Goal: Transaction & Acquisition: Purchase product/service

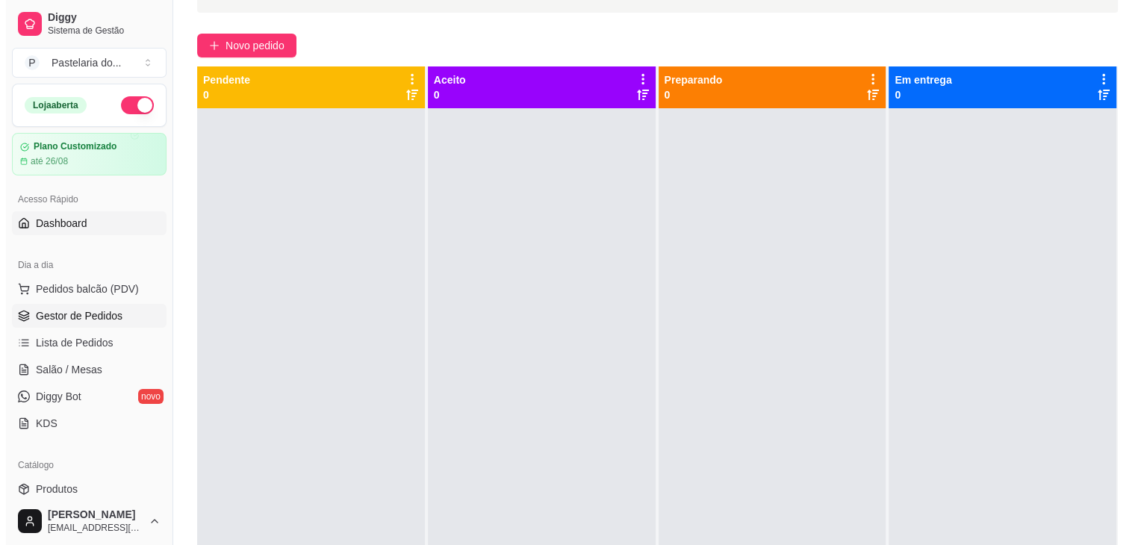
scroll to position [149, 0]
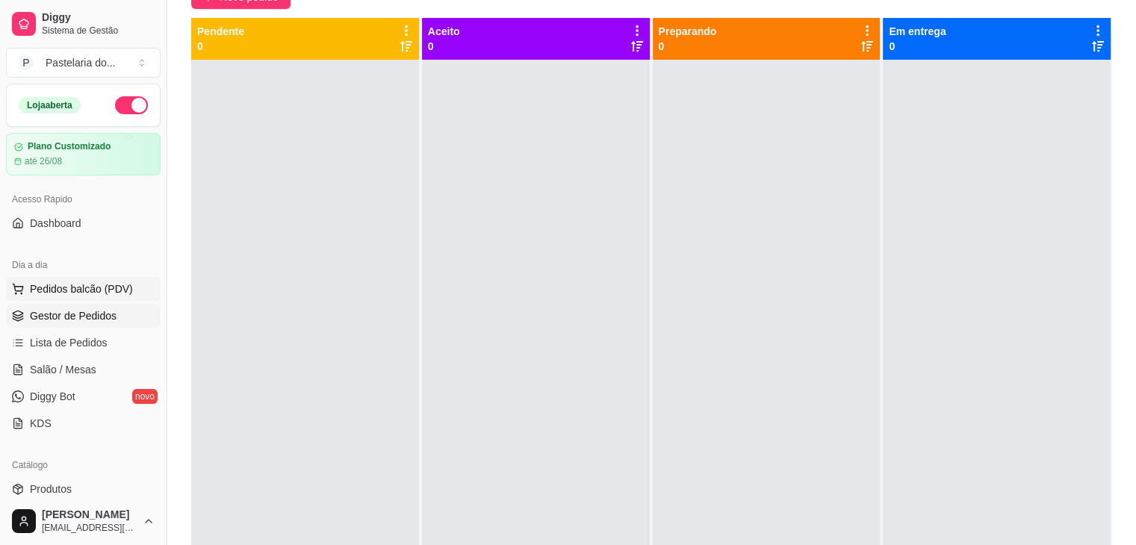
click at [60, 287] on span "Pedidos balcão (PDV)" at bounding box center [81, 288] width 103 height 15
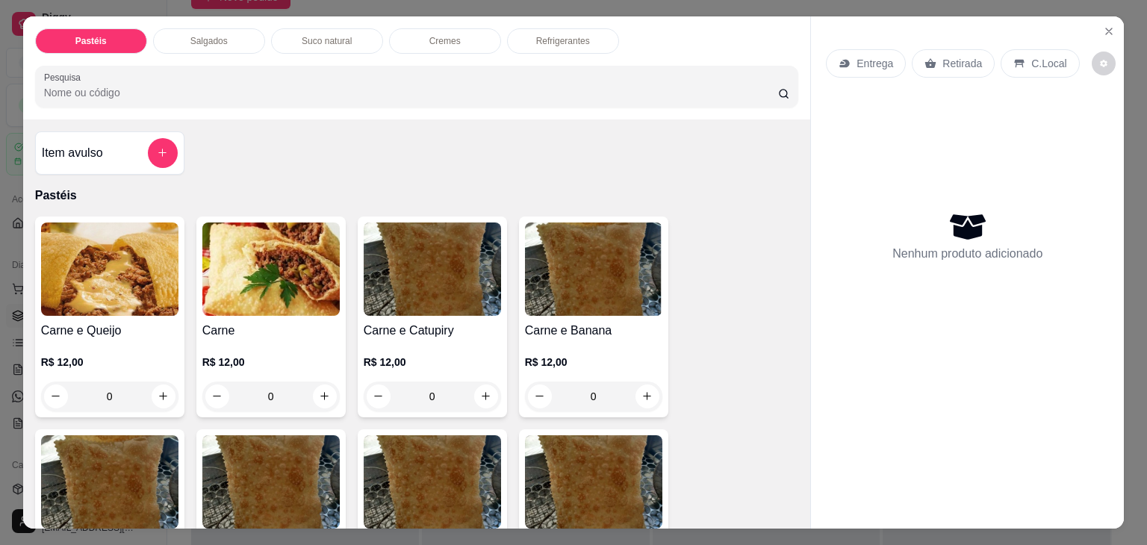
click at [217, 36] on p "Salgados" at bounding box center [208, 41] width 37 height 12
click at [217, 72] on div at bounding box center [417, 87] width 746 height 30
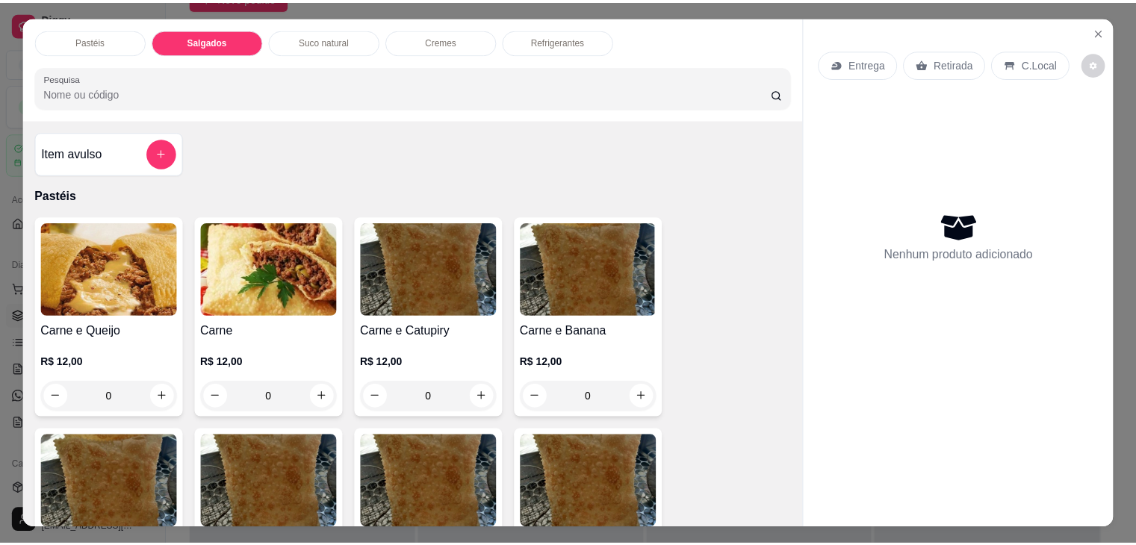
scroll to position [37, 0]
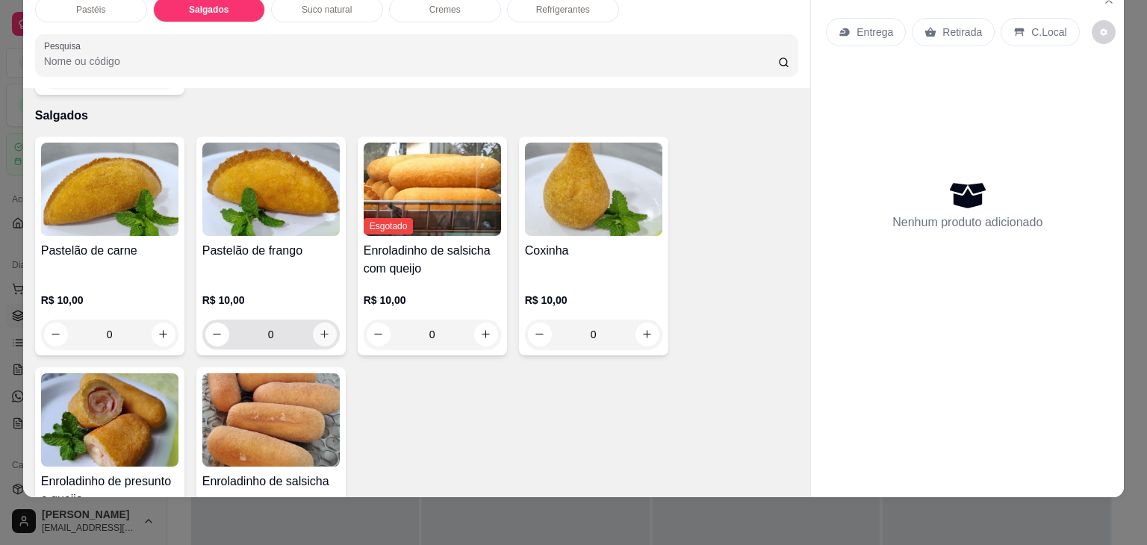
click at [319, 329] on icon "increase-product-quantity" at bounding box center [324, 334] width 11 height 11
click at [320, 331] on icon "increase-product-quantity" at bounding box center [324, 335] width 8 height 8
type input "2"
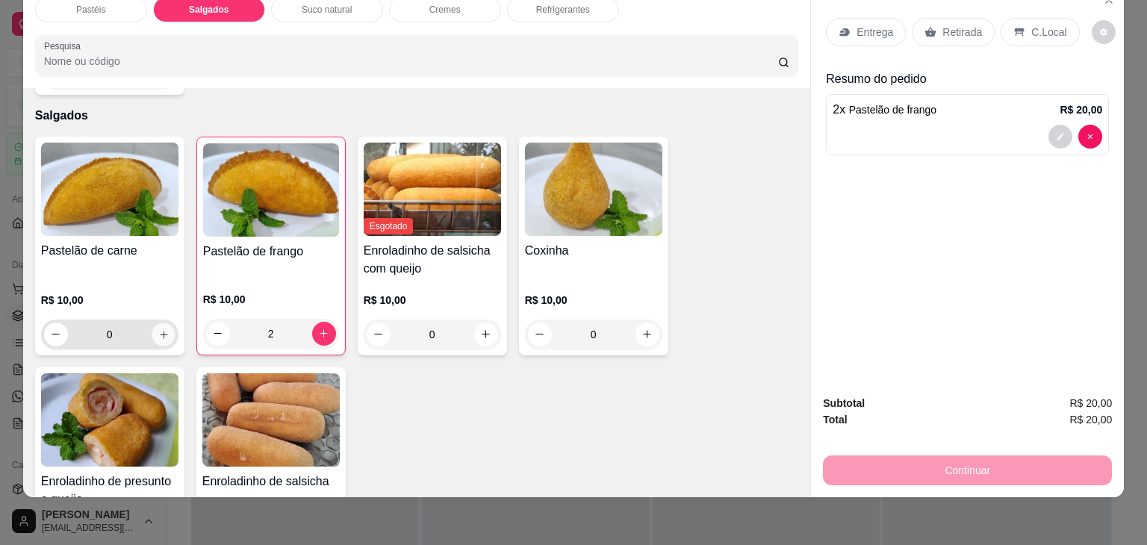
click at [158, 329] on icon "increase-product-quantity" at bounding box center [163, 334] width 11 height 11
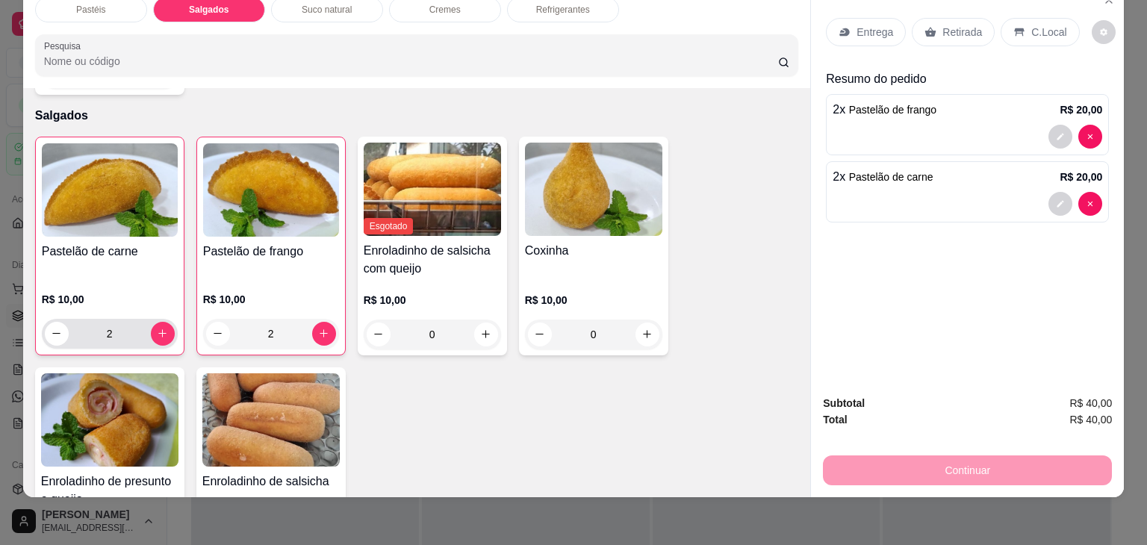
click at [107, 319] on input "2" at bounding box center [110, 334] width 82 height 30
type input "1"
click at [646, 323] on button "increase-product-quantity" at bounding box center [646, 334] width 23 height 23
type input "1"
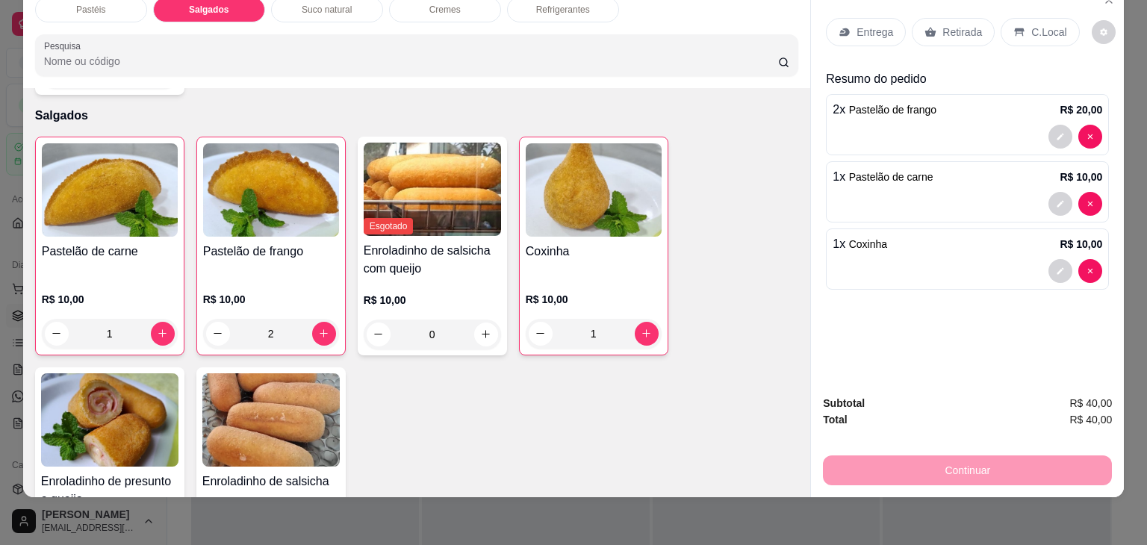
click at [950, 25] on p "Retirada" at bounding box center [962, 32] width 40 height 15
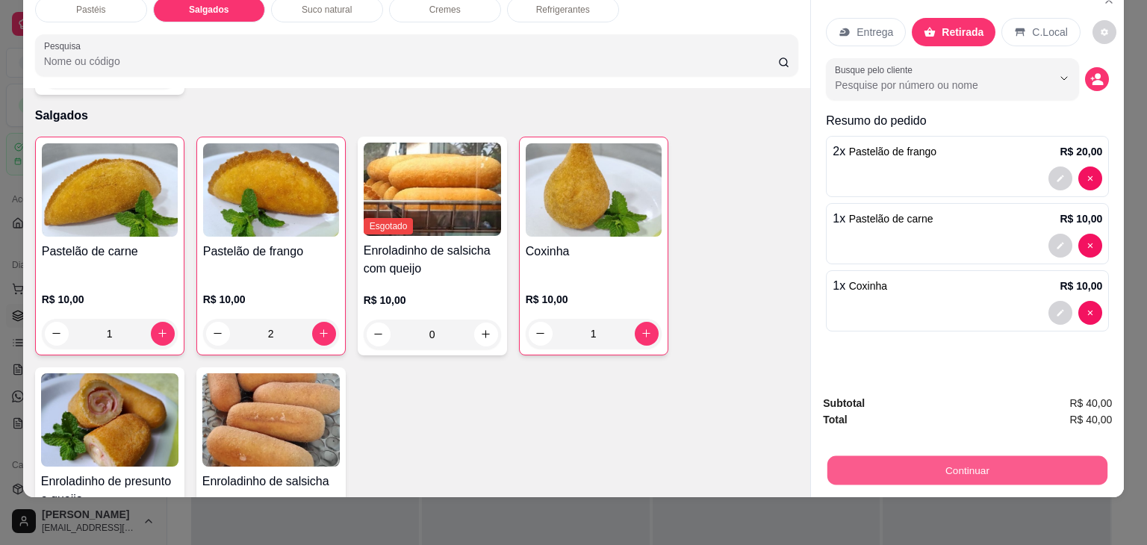
click at [1045, 458] on button "Continuar" at bounding box center [967, 470] width 280 height 29
click at [893, 464] on button "Continuar" at bounding box center [967, 470] width 280 height 29
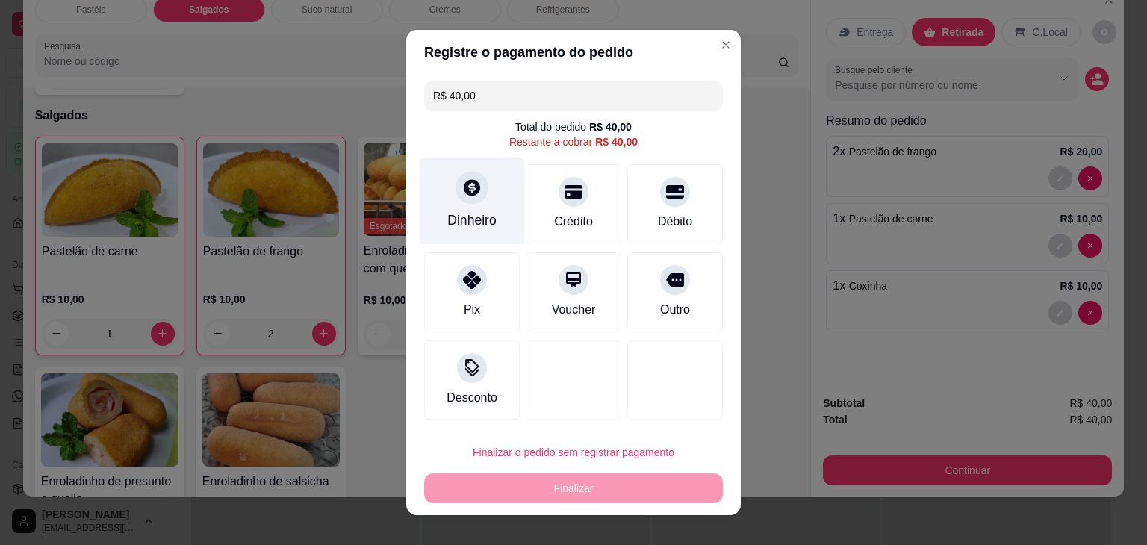
click at [467, 201] on div at bounding box center [471, 187] width 33 height 33
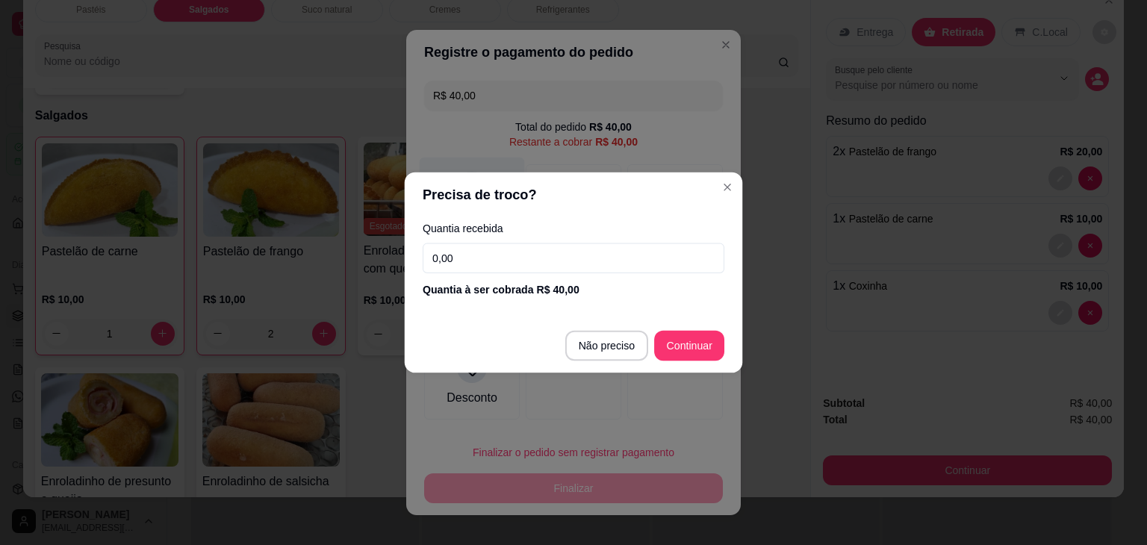
click at [467, 201] on header "Precisa de troco?" at bounding box center [574, 195] width 338 height 46
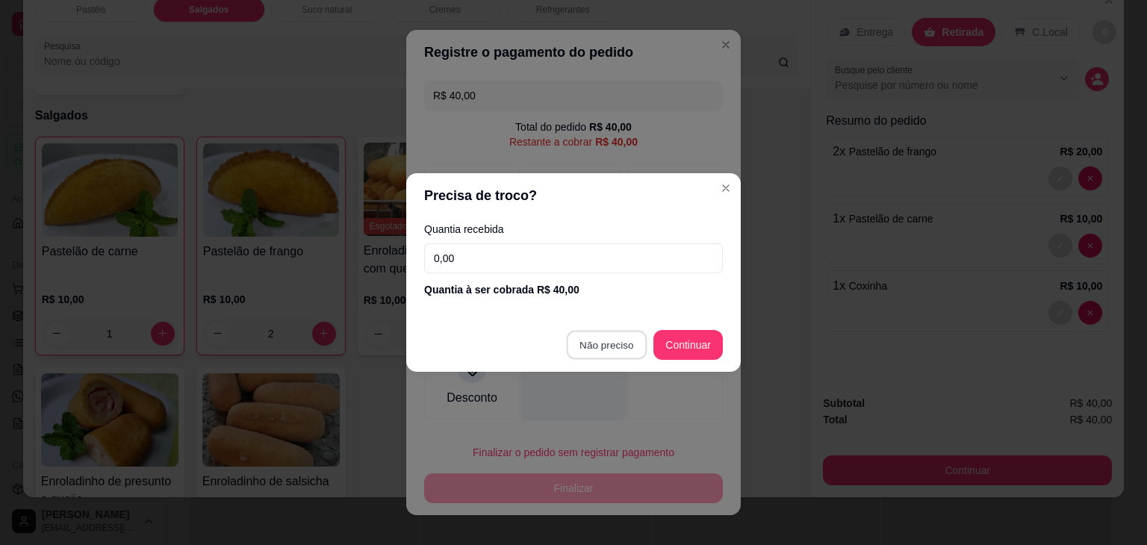
type input "R$ 0,00"
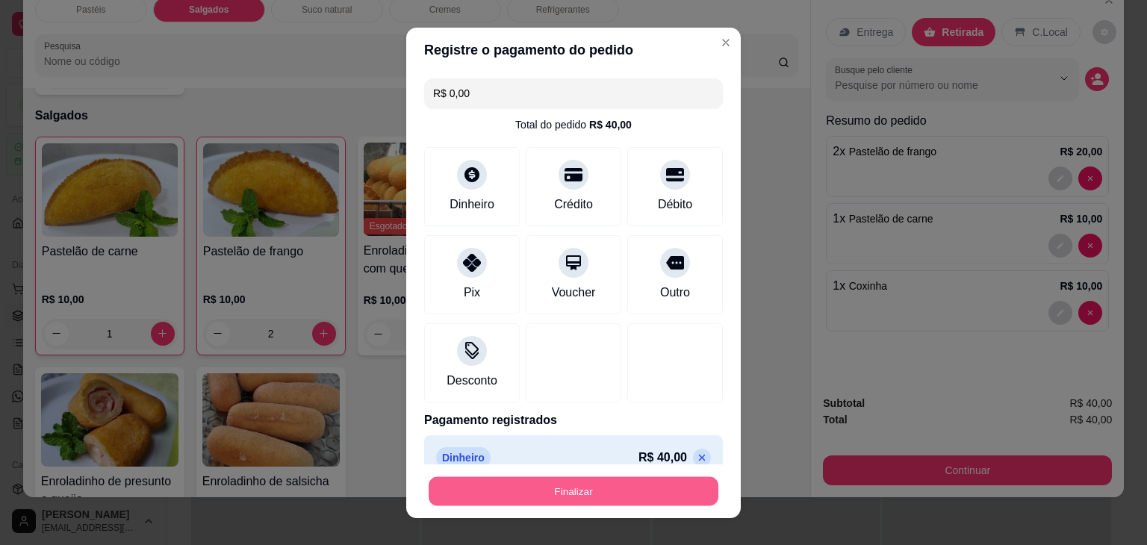
click at [593, 488] on button "Finalizar" at bounding box center [574, 490] width 290 height 29
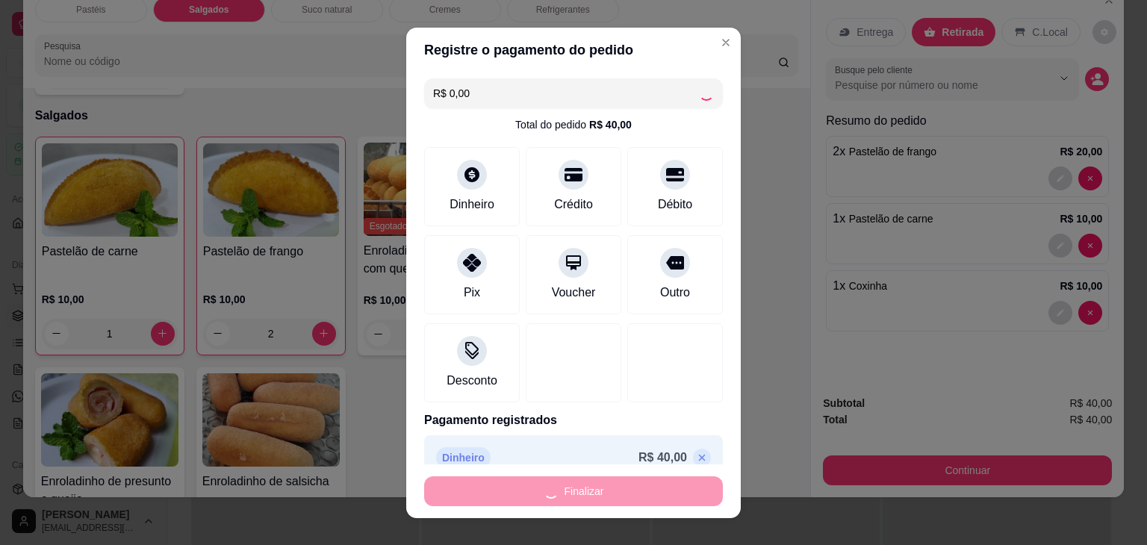
type input "0"
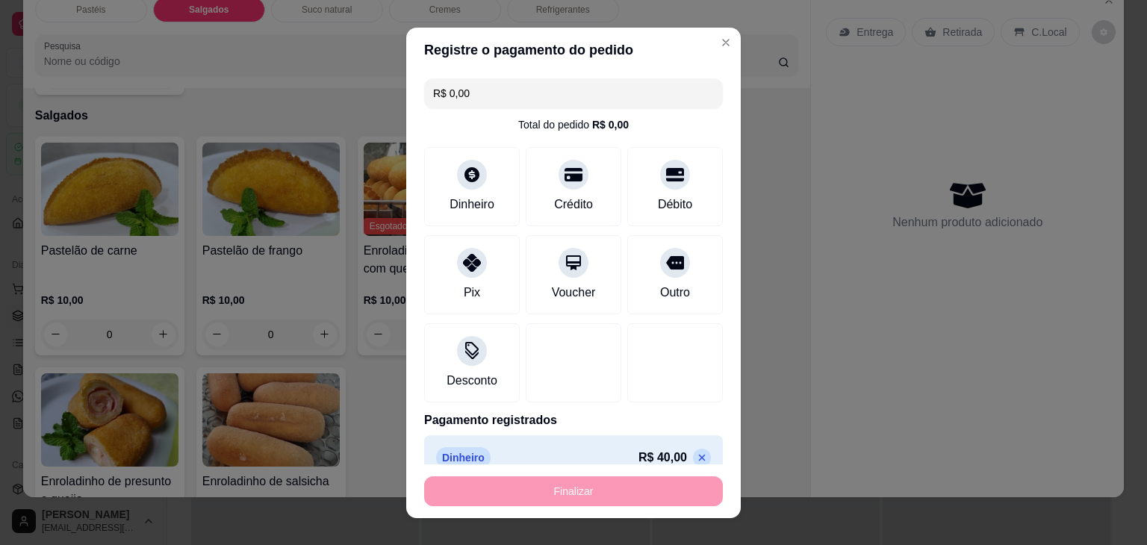
type input "-R$ 40,00"
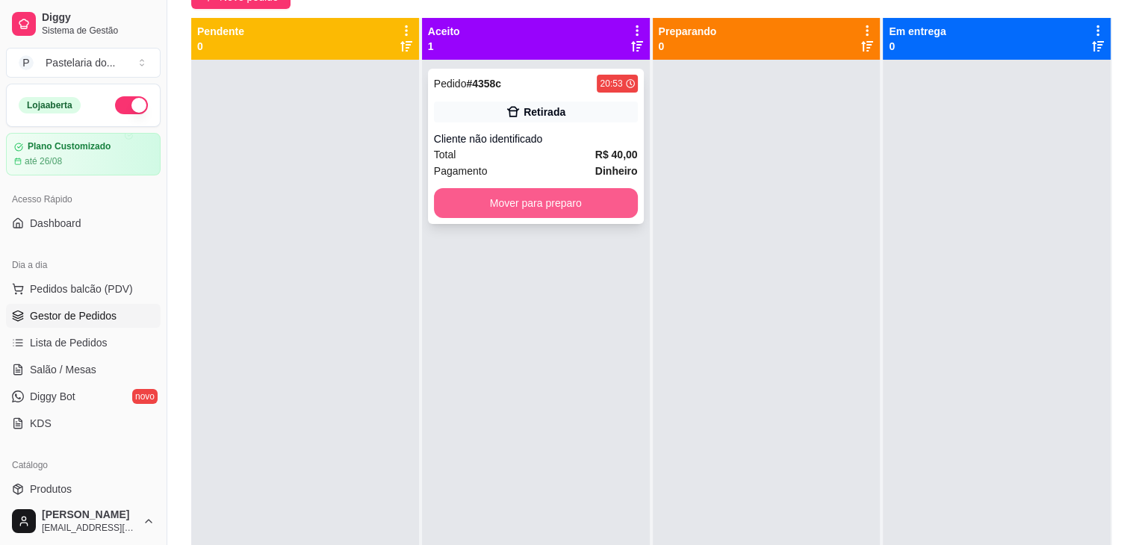
click at [605, 210] on button "Mover para preparo" at bounding box center [536, 203] width 204 height 30
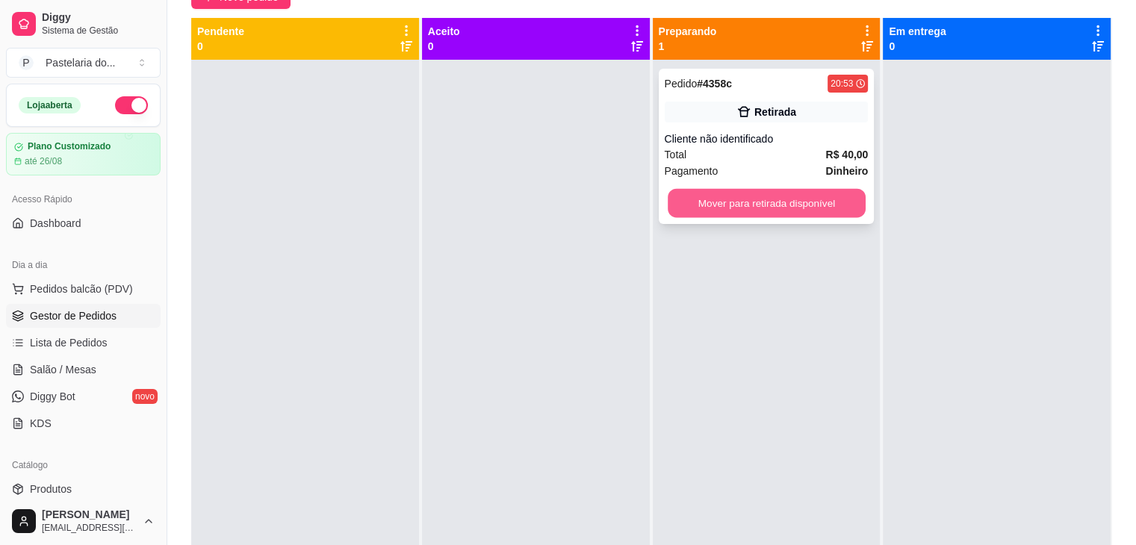
click at [775, 207] on button "Mover para retirada disponível" at bounding box center [767, 203] width 198 height 29
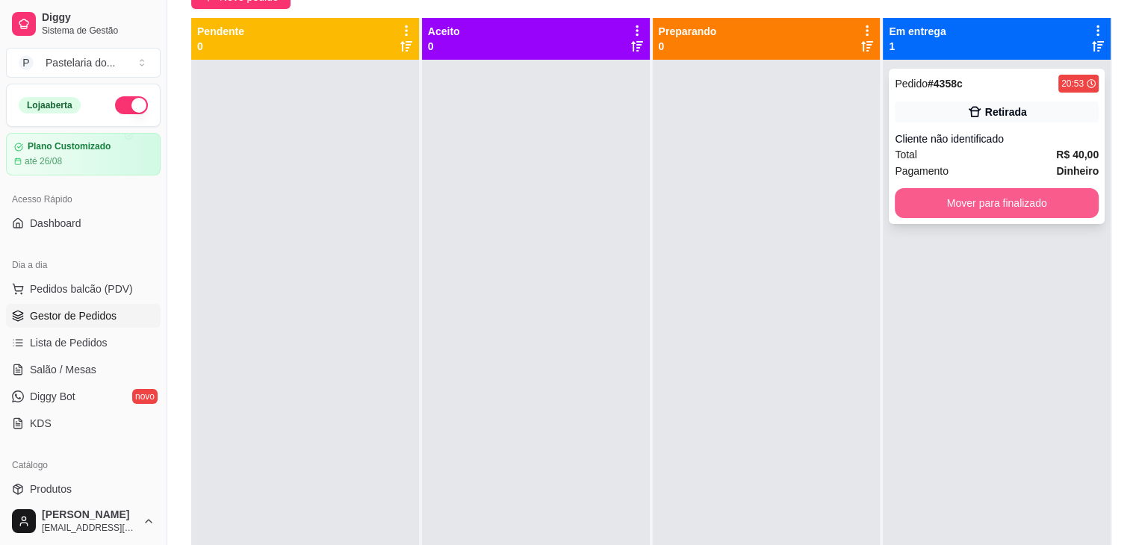
click at [974, 197] on button "Mover para finalizado" at bounding box center [997, 203] width 204 height 30
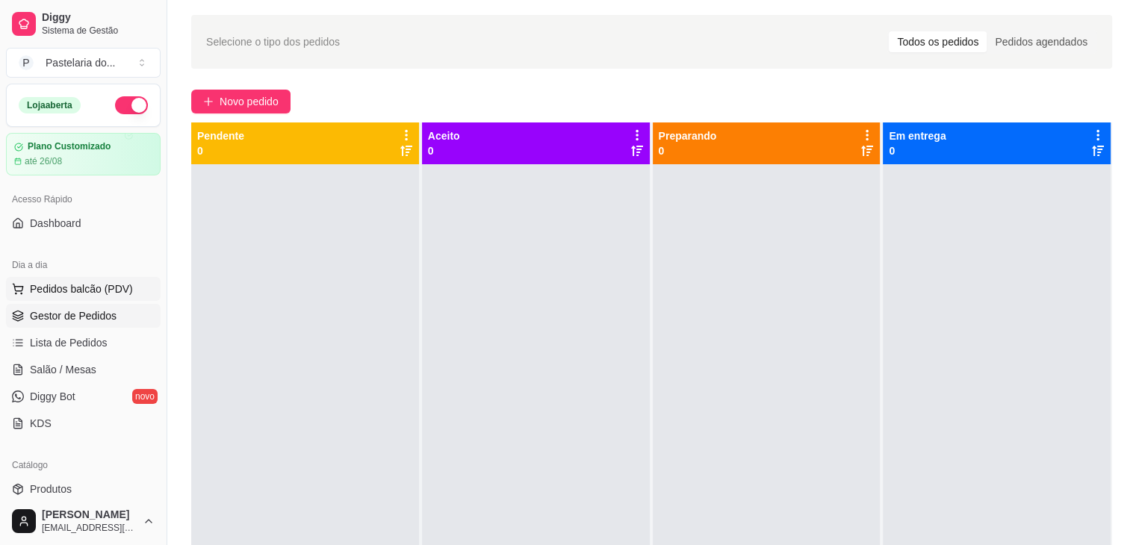
scroll to position [12, 0]
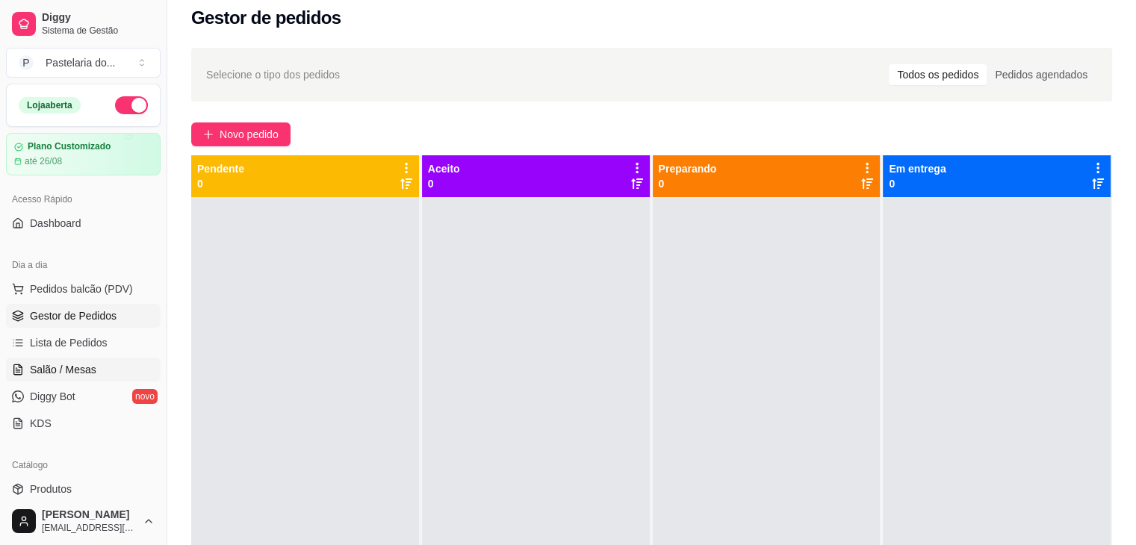
click at [49, 365] on span "Salão / Mesas" at bounding box center [63, 369] width 66 height 15
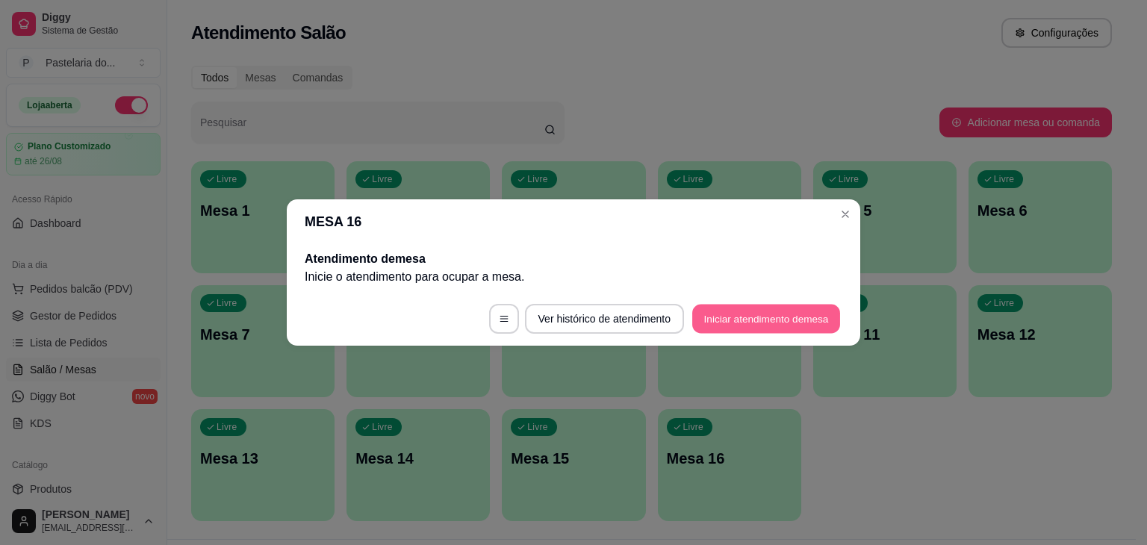
click at [794, 326] on button "Iniciar atendimento de mesa" at bounding box center [766, 319] width 148 height 29
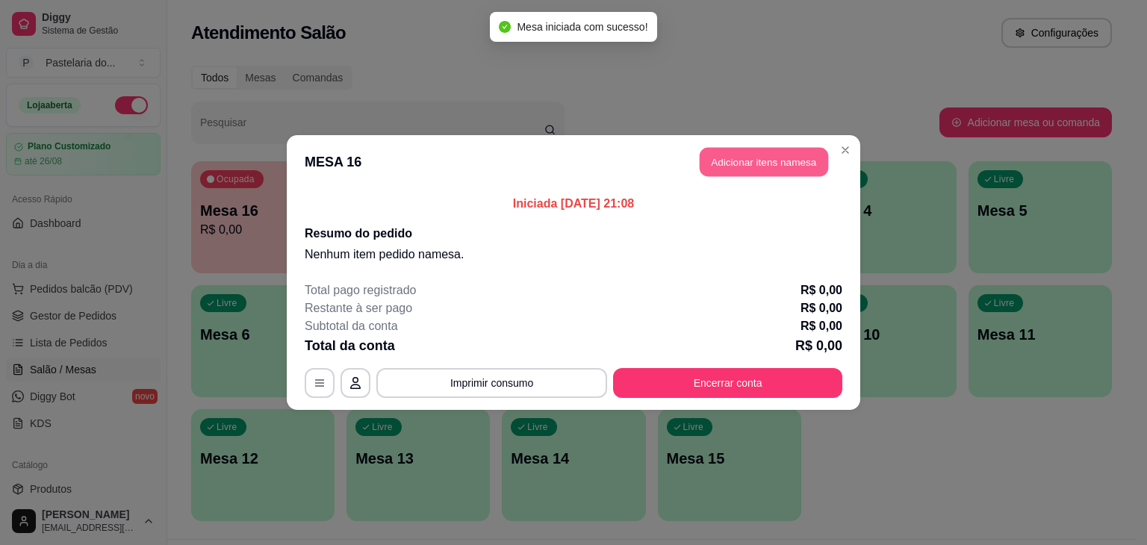
click at [732, 158] on button "Adicionar itens na mesa" at bounding box center [764, 162] width 128 height 29
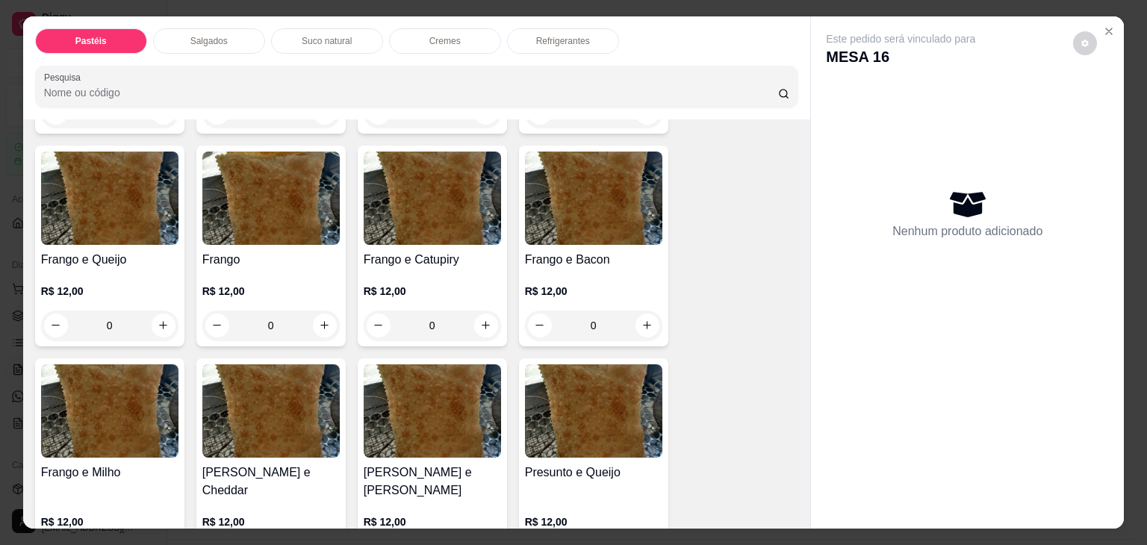
scroll to position [523, 0]
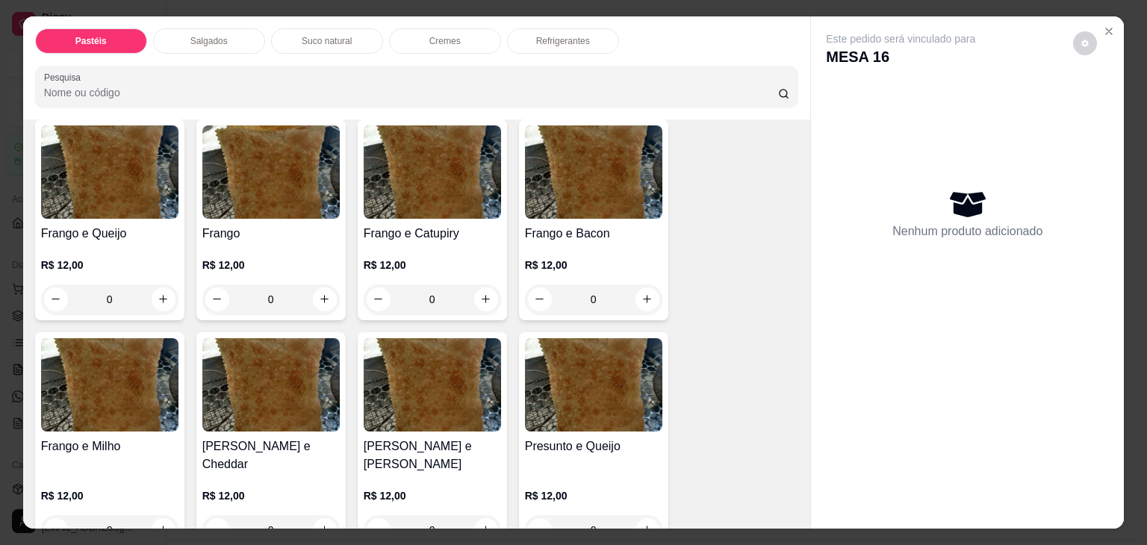
click at [155, 296] on div "0" at bounding box center [109, 299] width 137 height 30
click at [474, 290] on div "0" at bounding box center [432, 299] width 137 height 30
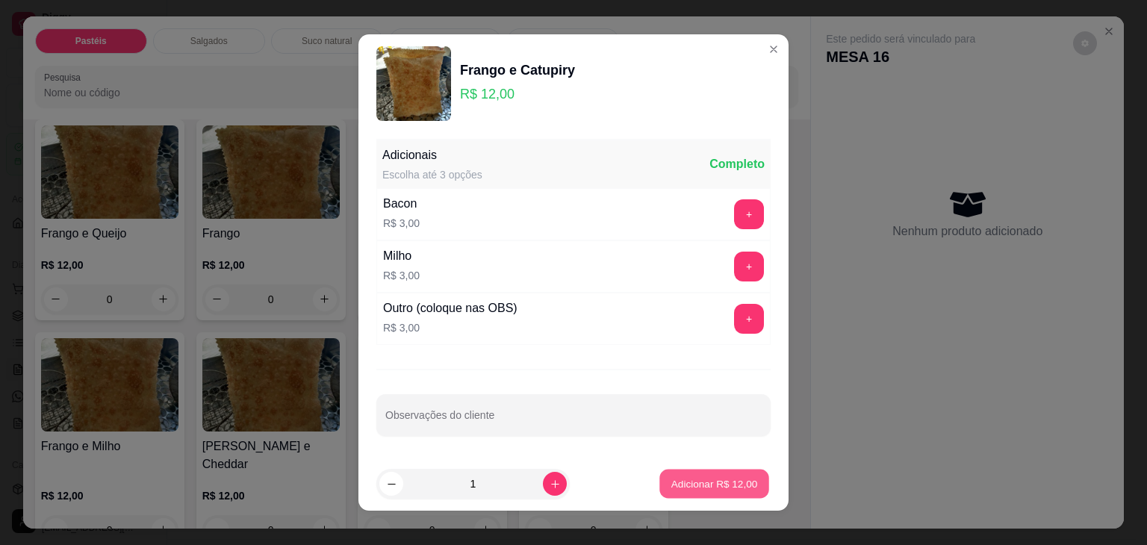
click at [720, 488] on button "Adicionar R$ 12,00" at bounding box center [714, 484] width 110 height 29
type input "1"
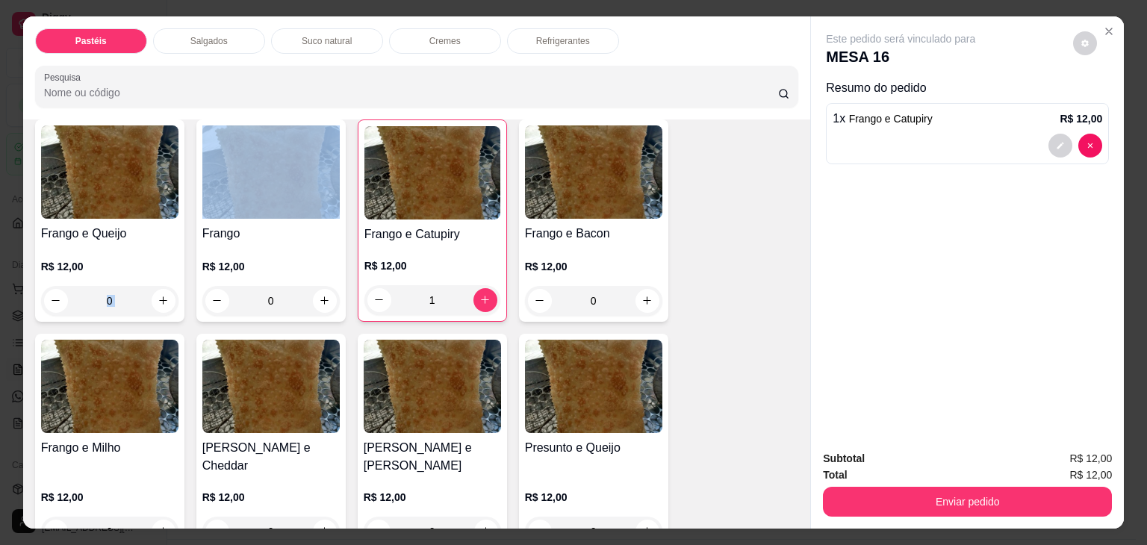
drag, startPoint x: 137, startPoint y: 281, endPoint x: 164, endPoint y: 295, distance: 30.7
click at [164, 295] on div "0" at bounding box center [109, 301] width 137 height 30
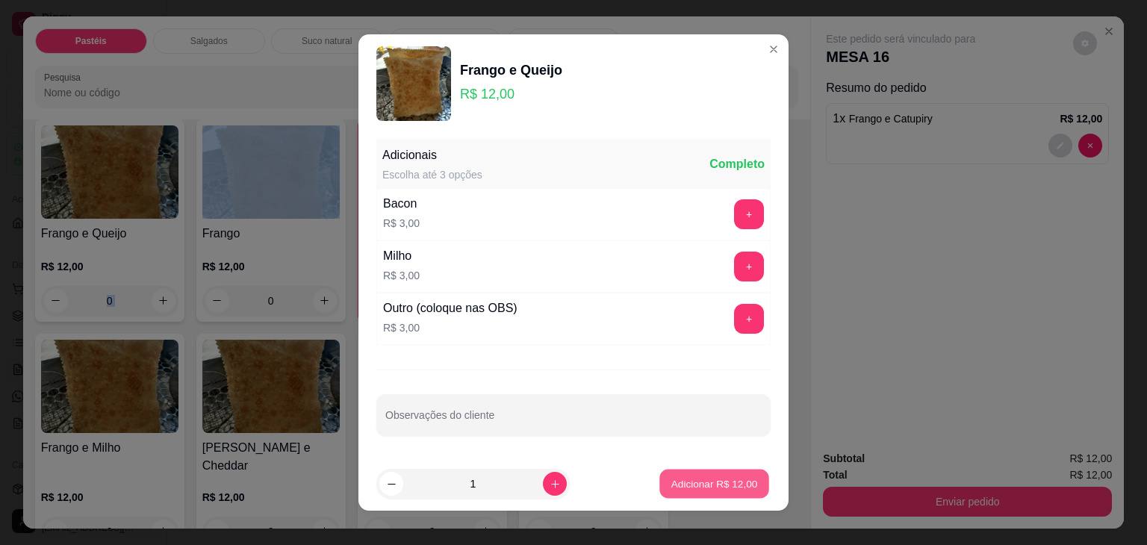
click at [715, 485] on p "Adicionar R$ 12,00" at bounding box center [714, 483] width 87 height 14
type input "1"
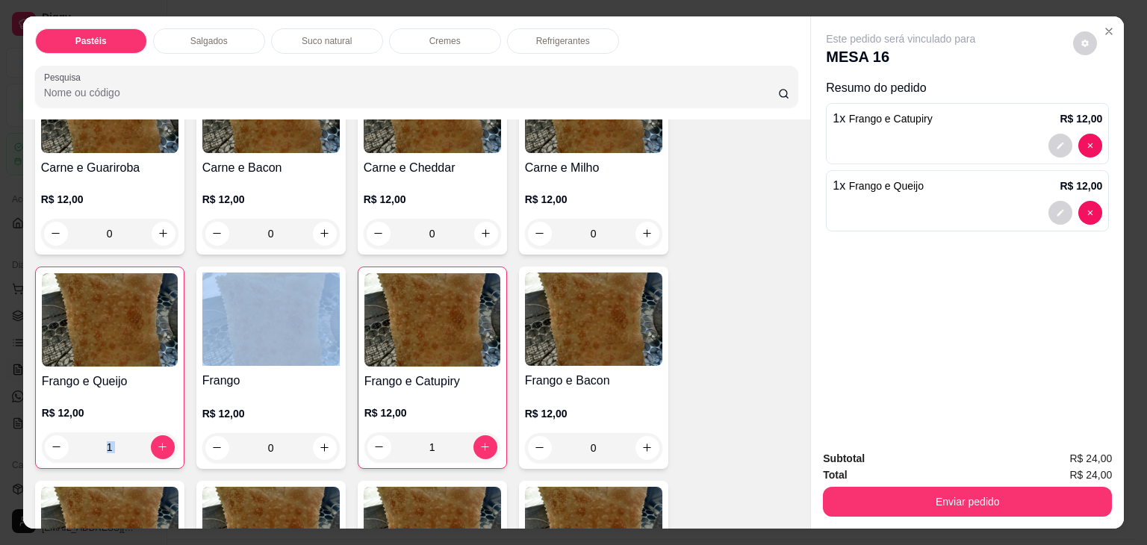
scroll to position [373, 0]
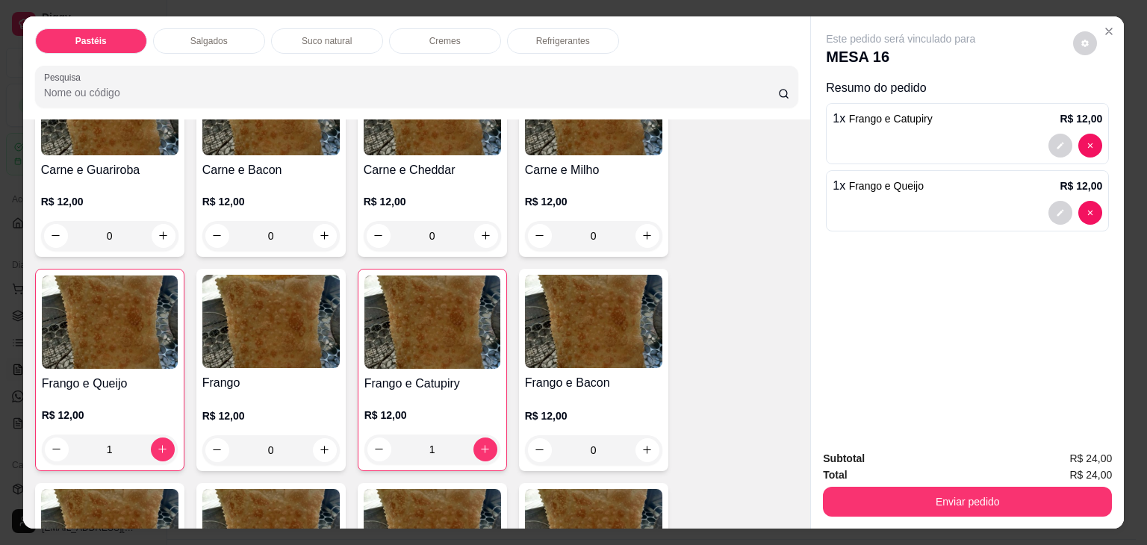
click at [311, 35] on p "Suco natural" at bounding box center [327, 41] width 50 height 12
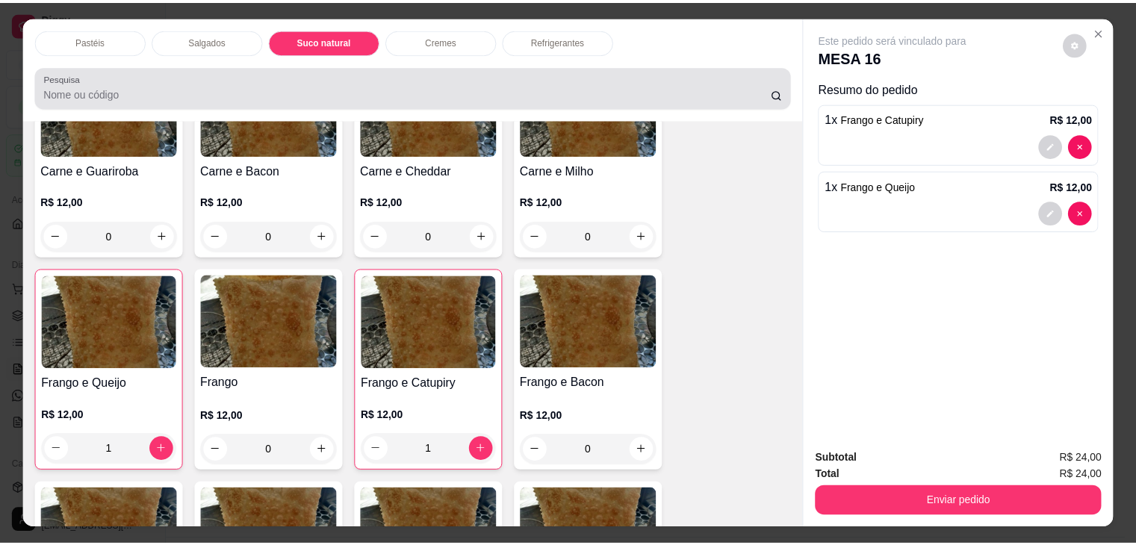
scroll to position [37, 0]
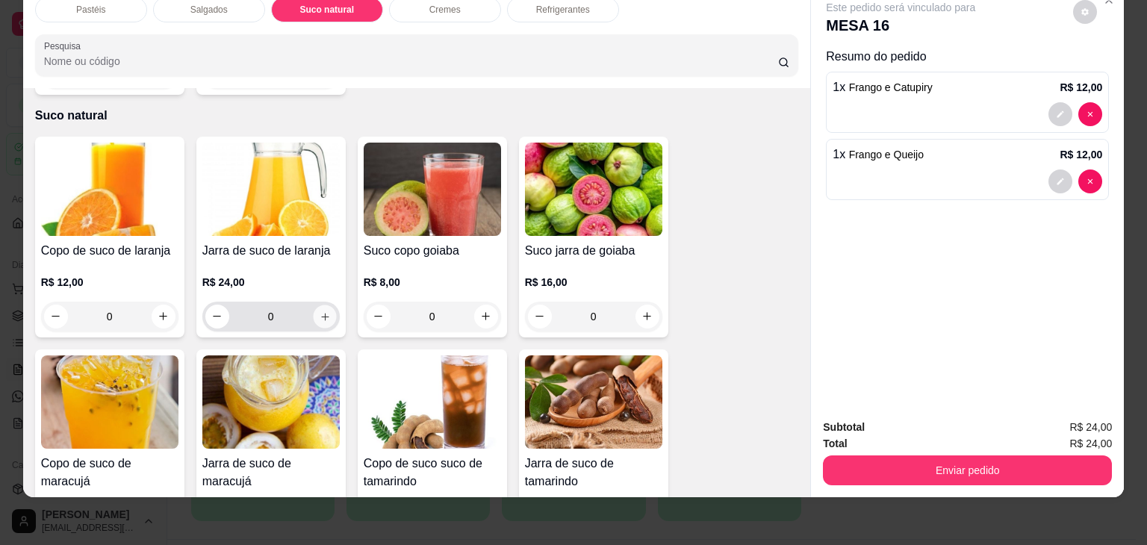
click at [313, 305] on button "increase-product-quantity" at bounding box center [324, 316] width 23 height 23
type input "1"
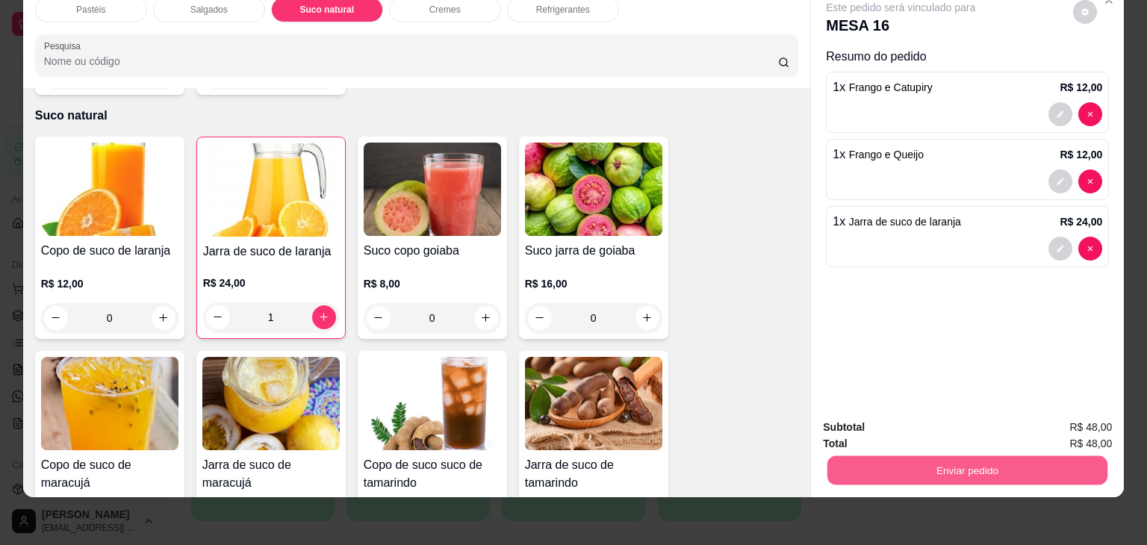
click at [916, 461] on button "Enviar pedido" at bounding box center [967, 470] width 280 height 29
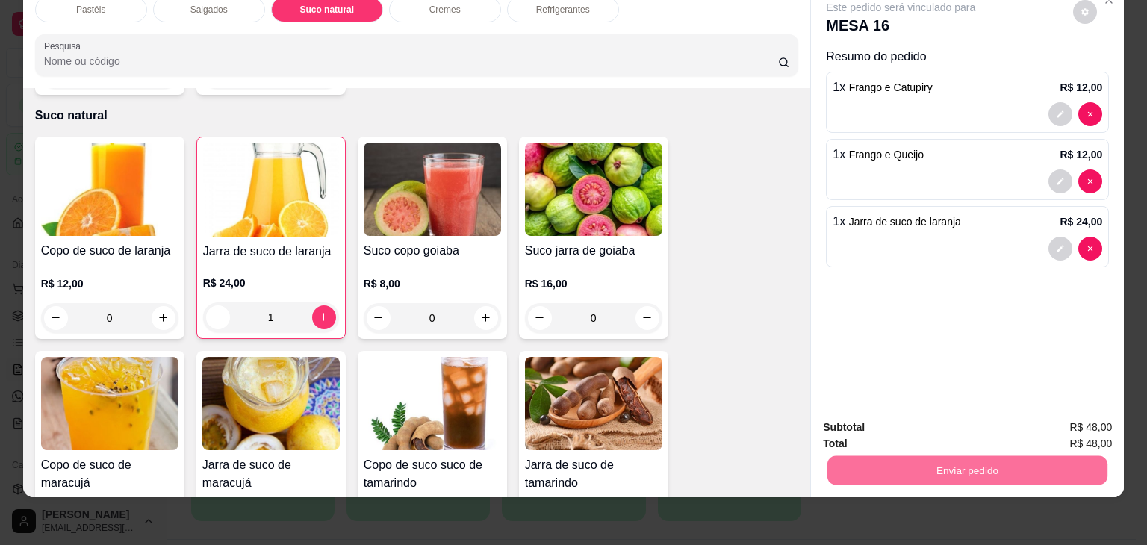
click at [923, 413] on button "Não registrar e enviar pedido" at bounding box center [917, 422] width 151 height 28
